Goal: Check status: Check status

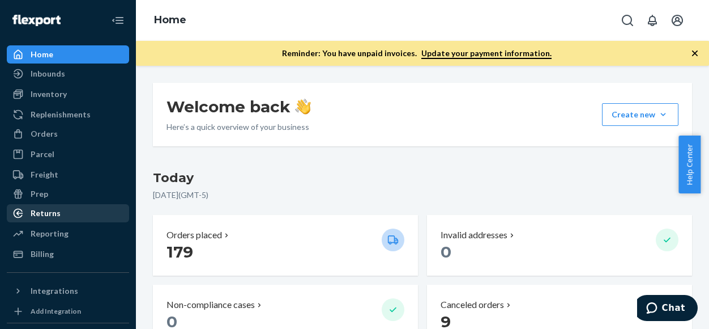
drag, startPoint x: 48, startPoint y: 215, endPoint x: 108, endPoint y: 210, distance: 60.2
click at [48, 215] on div "Returns" at bounding box center [46, 212] width 30 height 11
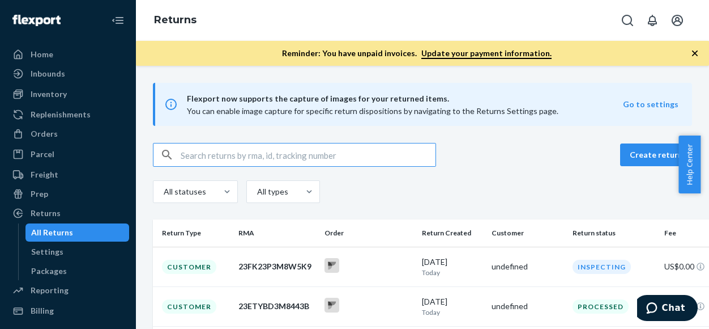
click at [205, 157] on input "text" at bounding box center [308, 154] width 255 height 23
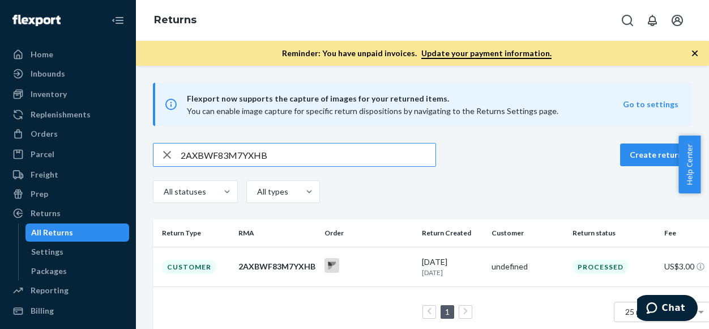
type input "2AXBWF83M7YXHB"
click at [266, 262] on div "2AXBWF83M7YXHB" at bounding box center [276, 266] width 77 height 11
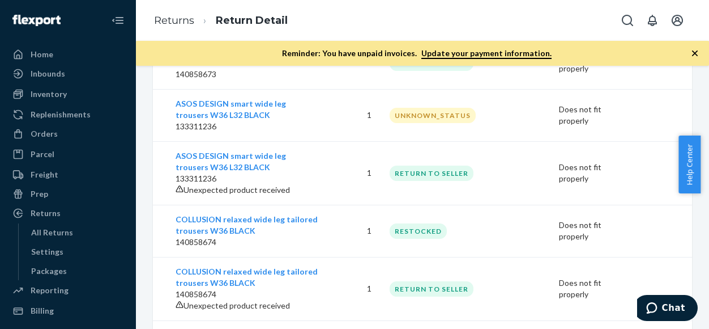
scroll to position [525, 0]
click at [263, 125] on p "133311236" at bounding box center [247, 126] width 143 height 11
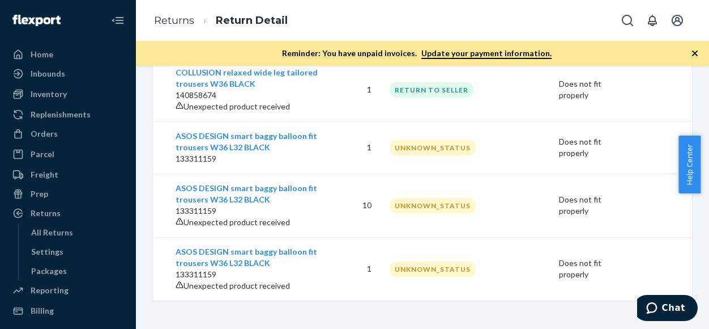
scroll to position [751, 0]
click at [344, 307] on div "Return #2AXBWF83M7YXHB US$3.00 Processed From , Return to C/O Returns [STREET_A…" at bounding box center [422, 197] width 573 height 263
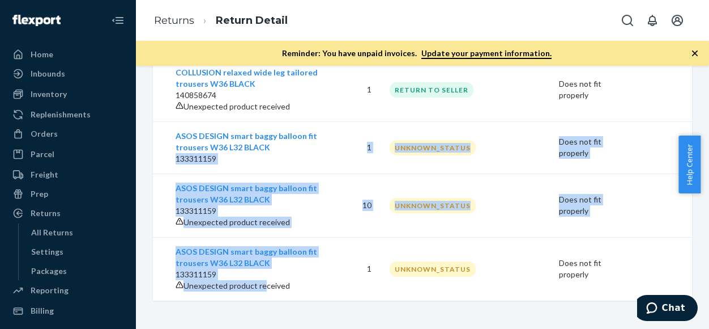
drag, startPoint x: 176, startPoint y: 144, endPoint x: 269, endPoint y: 278, distance: 162.3
click at [269, 278] on tbody "ASOS DESIGN essentials slim joggers L BLACK 131070418 1 UNKNOWN_STATUS Does not…" at bounding box center [422, 17] width 539 height 567
click at [538, 182] on td at bounding box center [517, 204] width 65 height 63
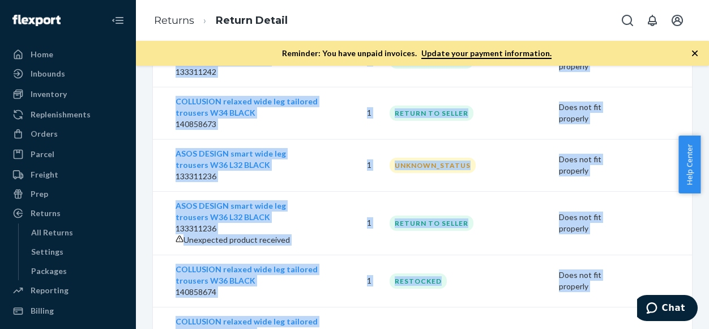
scroll to position [531, 0]
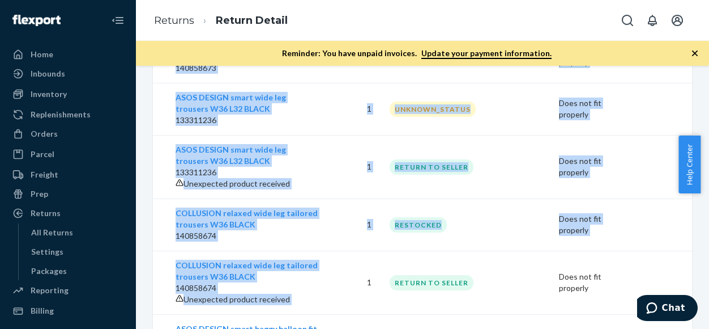
drag, startPoint x: 363, startPoint y: 188, endPoint x: 372, endPoint y: 308, distance: 120.5
click at [372, 308] on tbody "ASOS DESIGN essentials slim joggers L BLACK 131070418 1 UNKNOWN_STATUS Does not…" at bounding box center [422, 209] width 539 height 567
drag, startPoint x: 372, startPoint y: 308, endPoint x: 505, endPoint y: 232, distance: 152.8
click at [505, 232] on td at bounding box center [517, 224] width 65 height 52
click at [517, 237] on td at bounding box center [517, 224] width 65 height 52
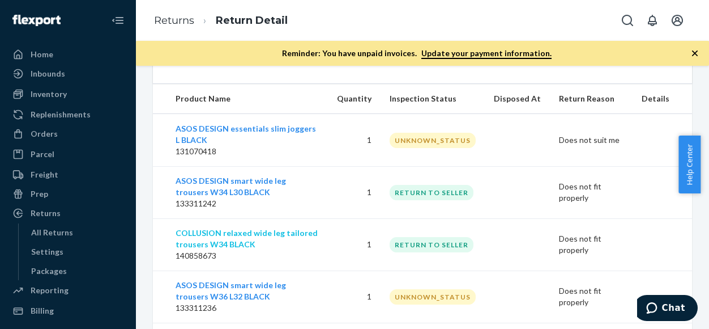
scroll to position [361, 0]
